Goal: Task Accomplishment & Management: Complete application form

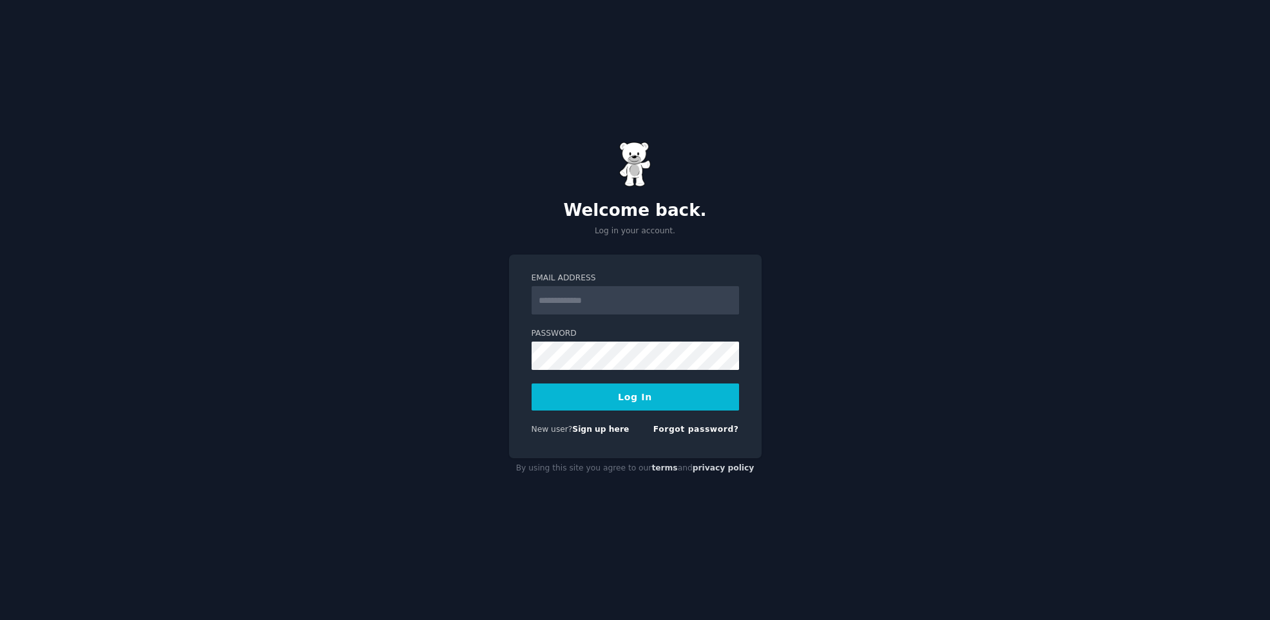
click at [644, 298] on input "Email Address" at bounding box center [636, 300] width 208 height 28
type input "**********"
click at [495, 376] on div "**********" at bounding box center [635, 310] width 1270 height 620
click at [615, 430] on link "Sign up here" at bounding box center [600, 429] width 57 height 9
click at [604, 430] on link "Sign up here" at bounding box center [600, 429] width 57 height 9
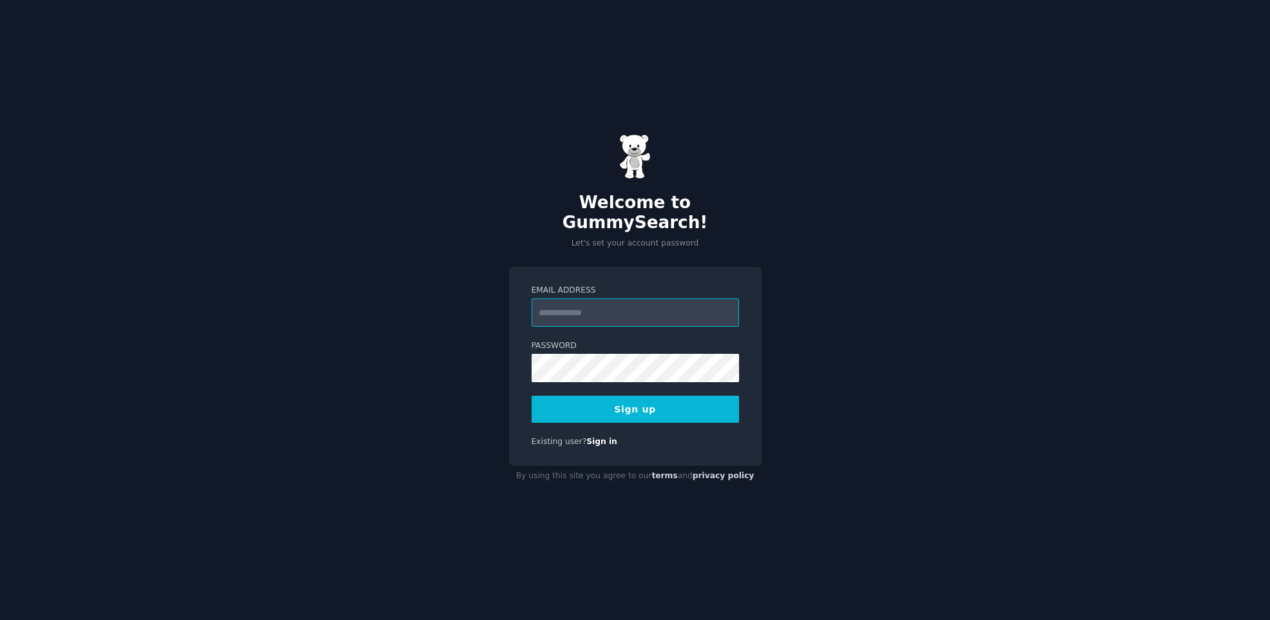
click at [575, 307] on input "Email Address" at bounding box center [636, 312] width 208 height 28
click at [663, 403] on button "Sign up" at bounding box center [636, 409] width 208 height 27
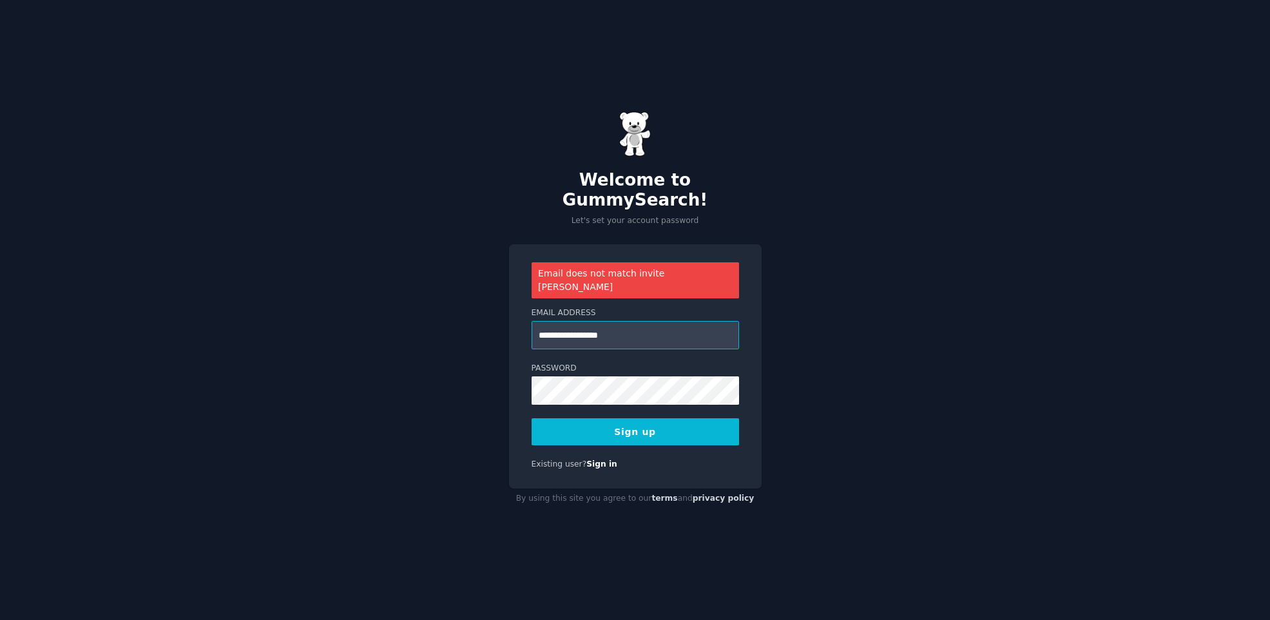
click at [639, 321] on input "**********" at bounding box center [636, 335] width 208 height 28
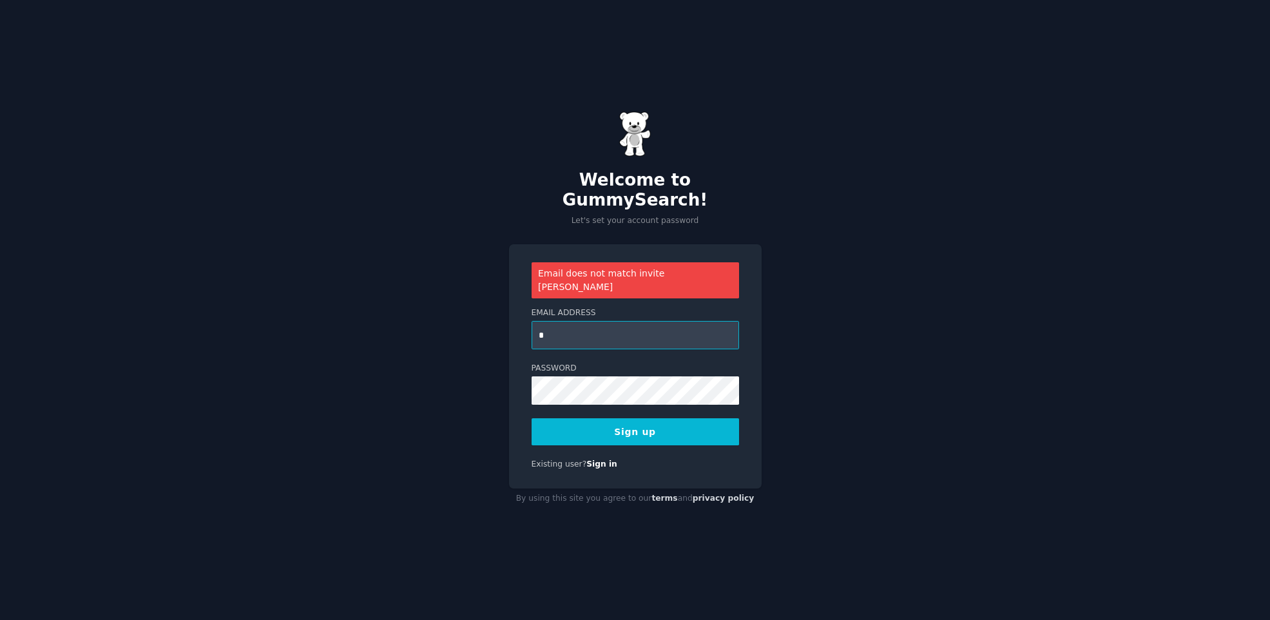
type input "**********"
click at [638, 418] on button "Sign up" at bounding box center [636, 431] width 208 height 27
click at [638, 412] on div "**********" at bounding box center [635, 366] width 253 height 244
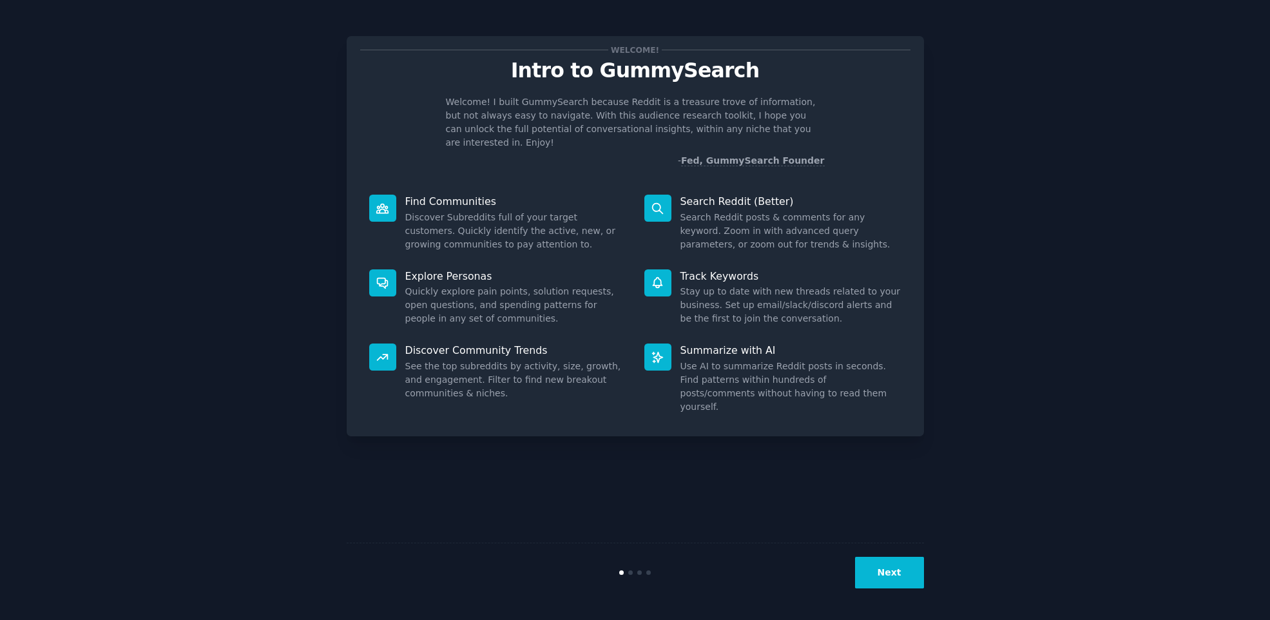
click at [908, 579] on button "Next" at bounding box center [889, 573] width 69 height 32
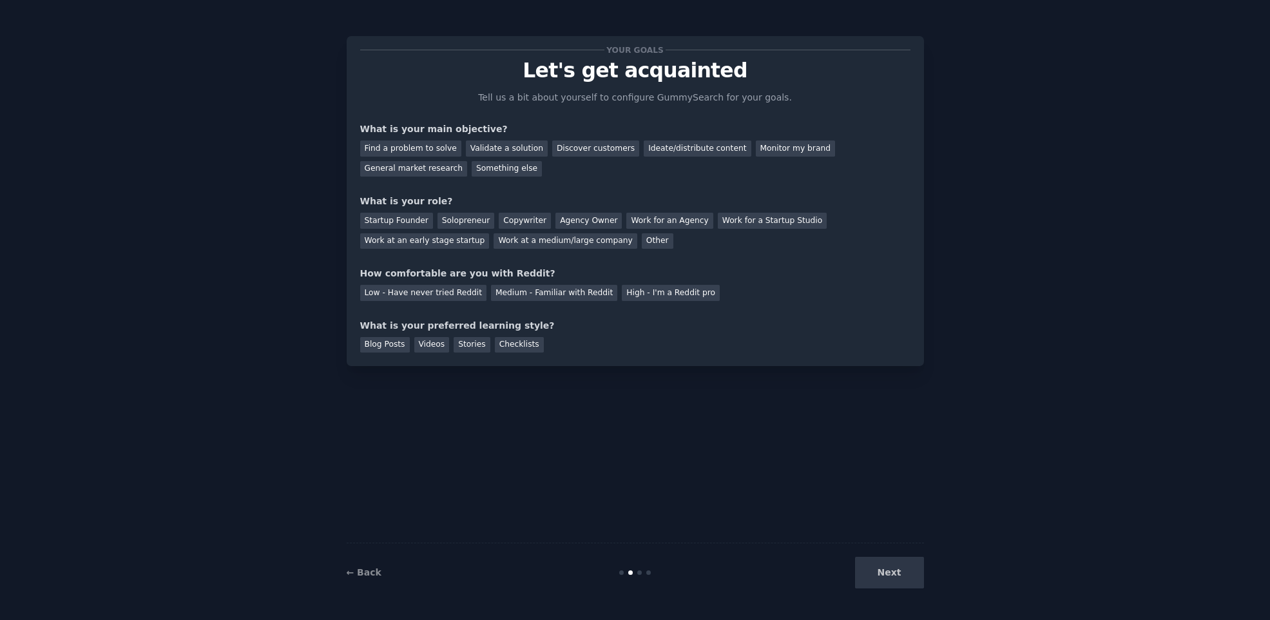
click at [898, 579] on div "Next" at bounding box center [827, 573] width 193 height 32
click at [898, 570] on div "Next" at bounding box center [827, 573] width 193 height 32
click at [876, 576] on div "Next" at bounding box center [827, 573] width 193 height 32
click at [797, 561] on div "Next" at bounding box center [827, 573] width 193 height 32
click at [519, 151] on div "Validate a solution" at bounding box center [507, 148] width 82 height 16
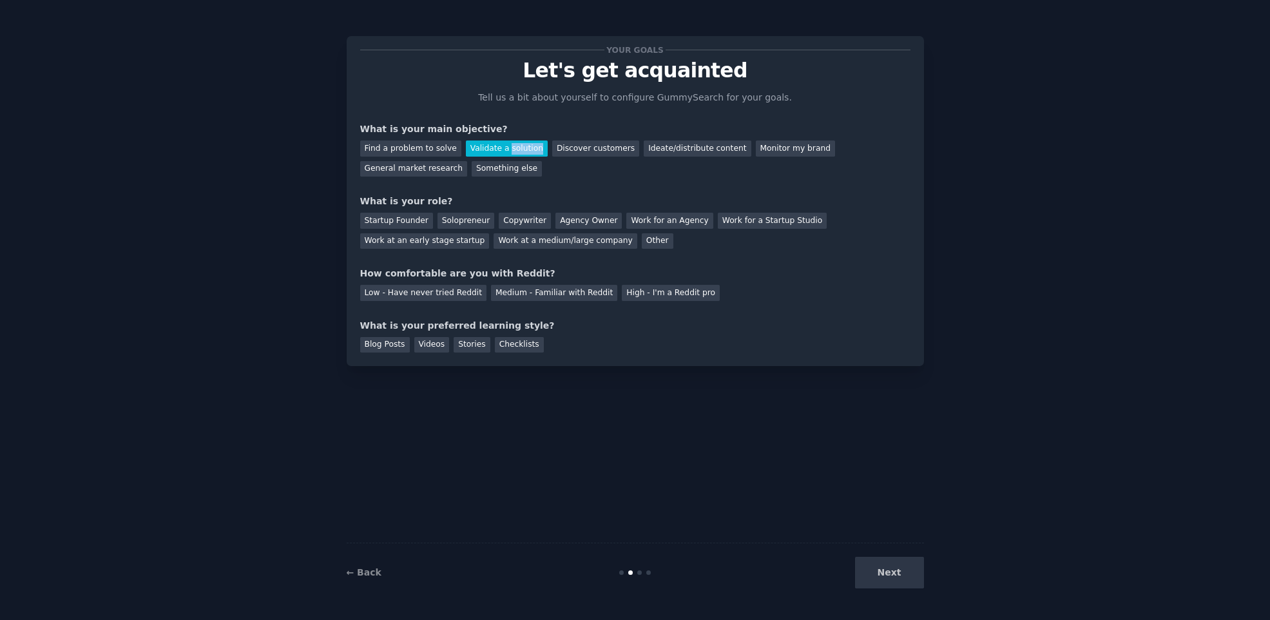
click at [519, 151] on div "Validate a solution" at bounding box center [507, 148] width 82 height 16
click at [603, 151] on div "Discover customers" at bounding box center [595, 148] width 87 height 16
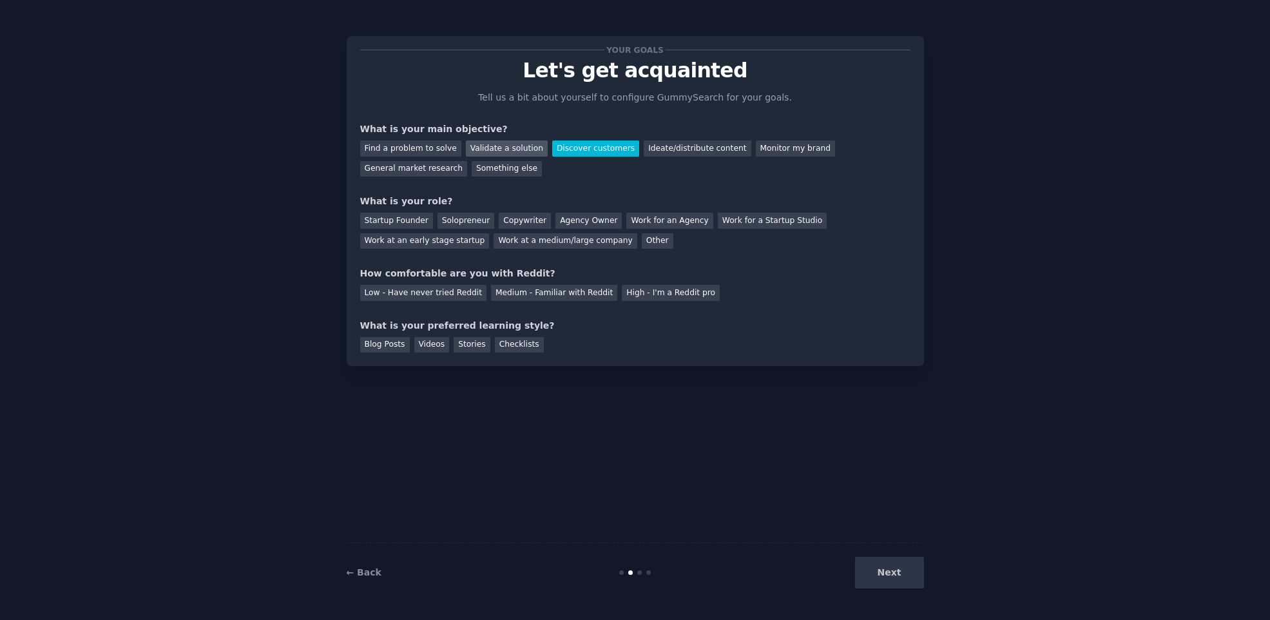
click at [490, 154] on div "Validate a solution" at bounding box center [507, 148] width 82 height 16
click at [563, 244] on div "Work at a medium/large company" at bounding box center [565, 241] width 143 height 16
click at [558, 263] on div "Your goals Let's get acquainted Tell us a bit about yourself to configure Gummy…" at bounding box center [635, 201] width 550 height 303
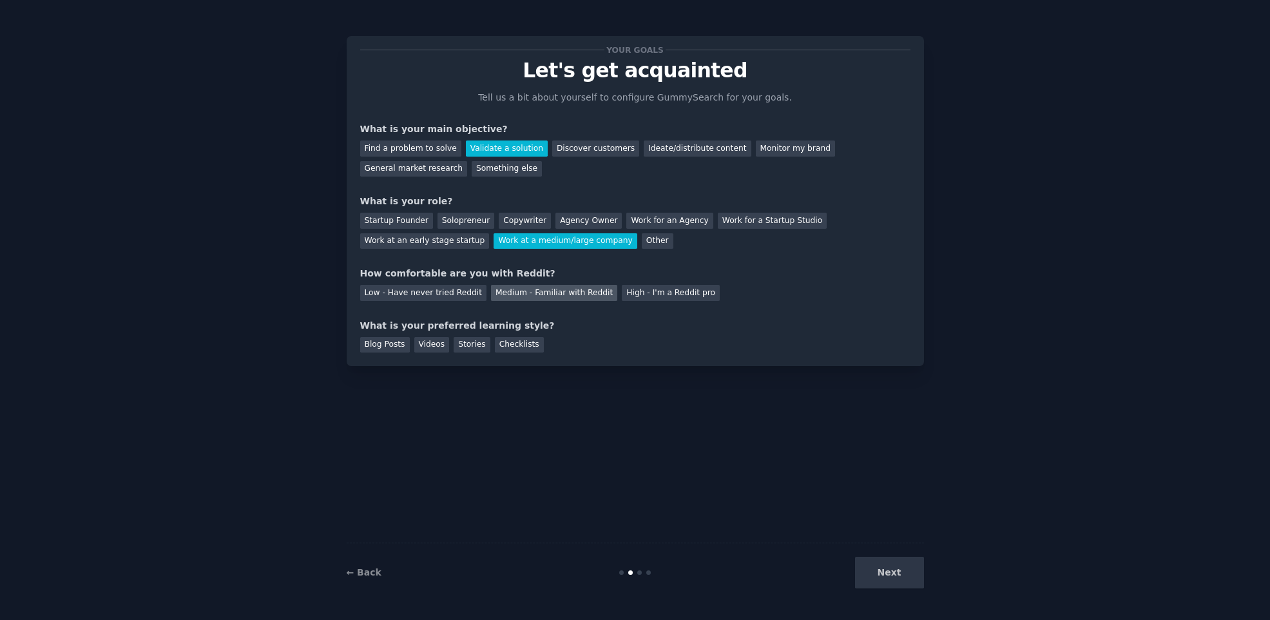
click at [531, 298] on div "Medium - Familiar with Reddit" at bounding box center [554, 293] width 126 height 16
click at [518, 367] on div "Your goals Let's get acquainted Tell us a bit about yourself to configure Gummy…" at bounding box center [635, 310] width 577 height 584
click at [519, 345] on div "Checklists" at bounding box center [519, 345] width 49 height 16
click at [885, 570] on button "Next" at bounding box center [889, 573] width 69 height 32
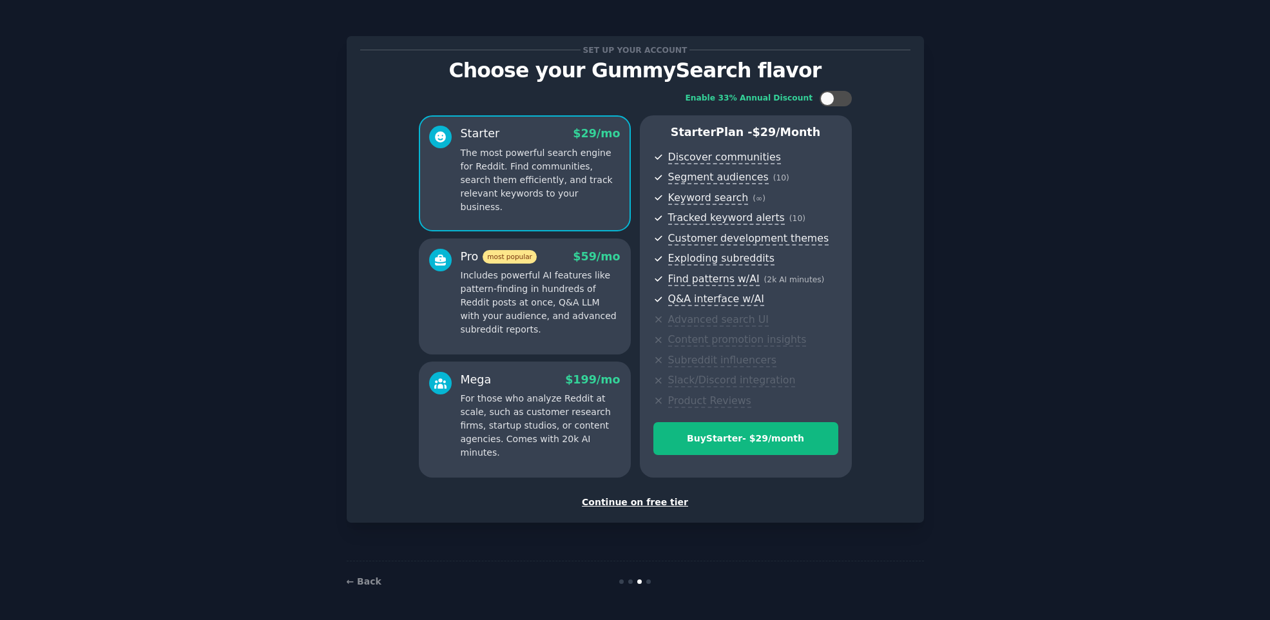
click at [637, 505] on div "Continue on free tier" at bounding box center [635, 503] width 550 height 14
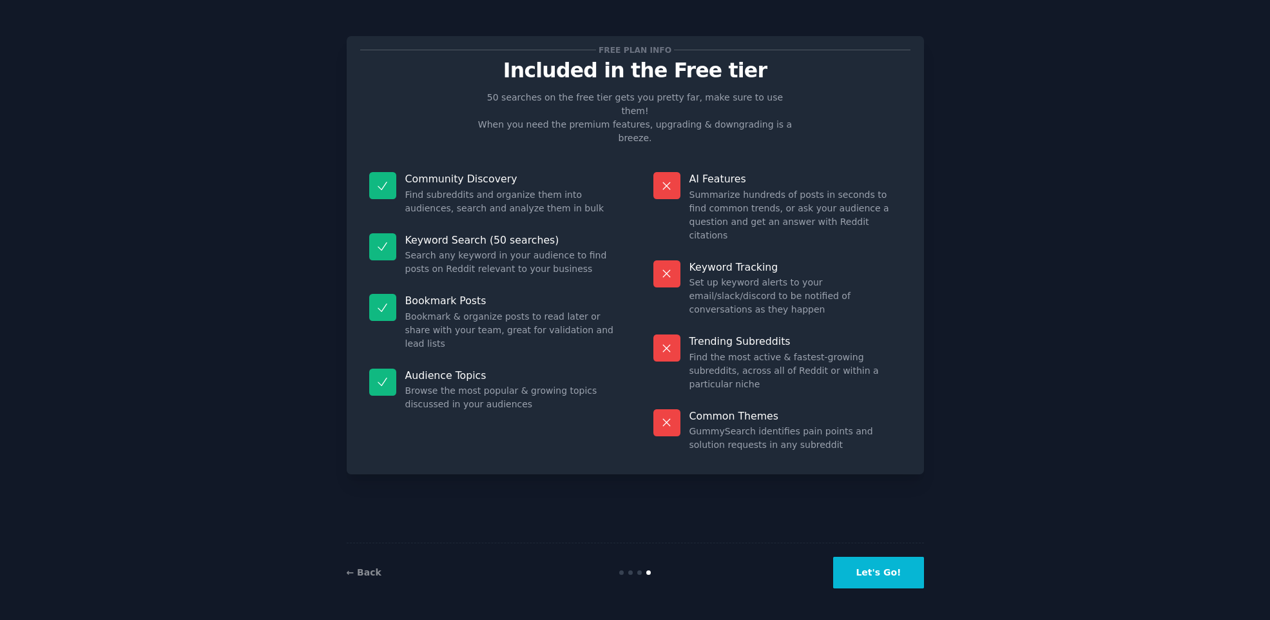
click at [901, 580] on button "Let's Go!" at bounding box center [878, 573] width 90 height 32
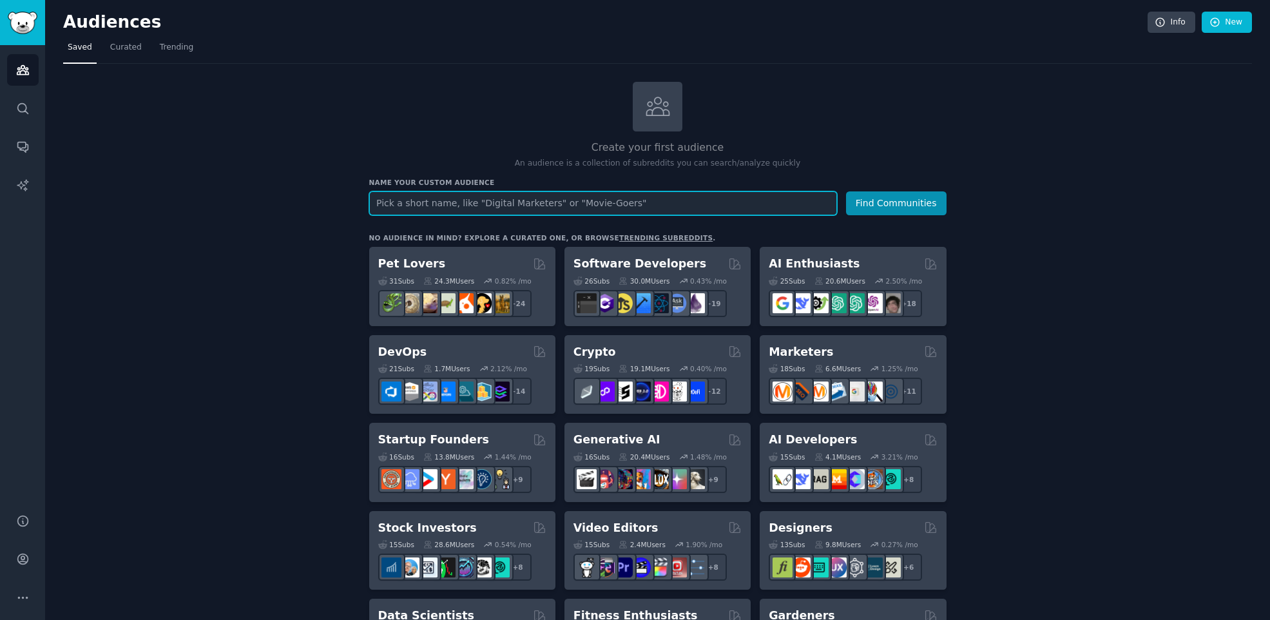
click at [519, 205] on input "text" at bounding box center [603, 203] width 468 height 24
click at [525, 202] on input "text" at bounding box center [603, 203] width 468 height 24
click at [470, 201] on input "text" at bounding box center [603, 203] width 468 height 24
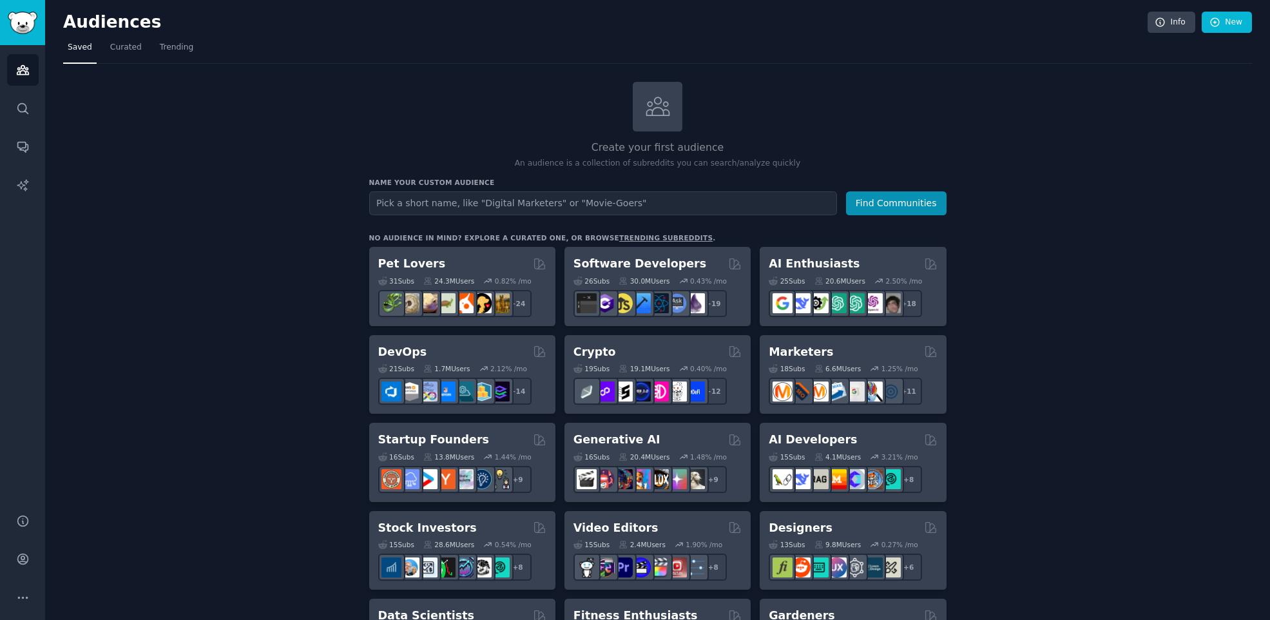
click at [446, 28] on h2 "Audiences" at bounding box center [605, 22] width 1085 height 21
